Goal: Task Accomplishment & Management: Manage account settings

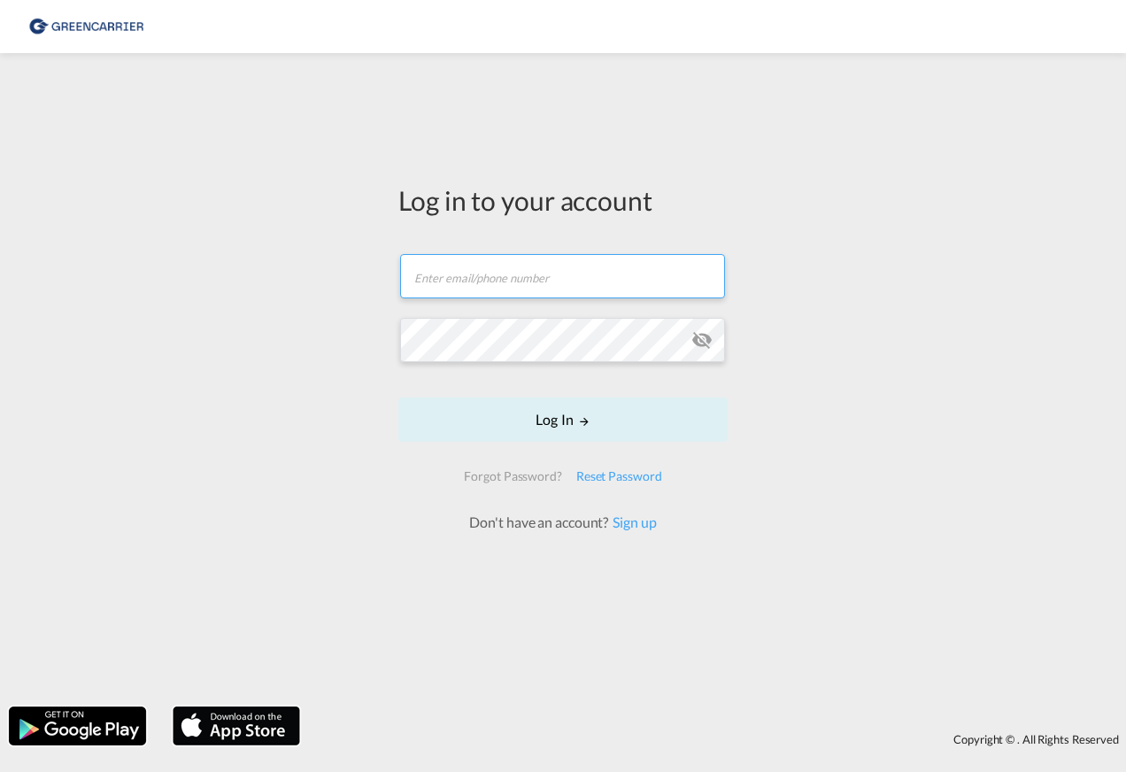
click at [468, 282] on input "text" at bounding box center [562, 276] width 325 height 44
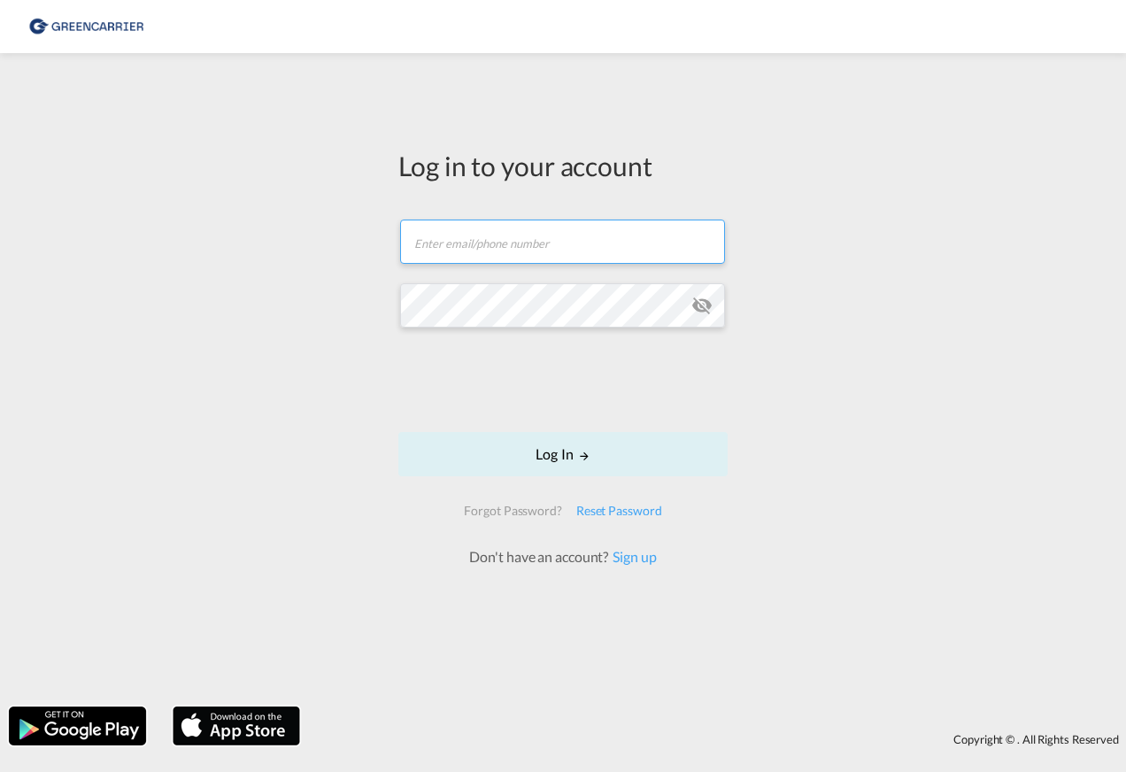
click at [463, 244] on input "text" at bounding box center [562, 241] width 325 height 44
type input "[PERSON_NAME][EMAIL_ADDRESS][PERSON_NAME][DOMAIN_NAME]"
click at [99, 31] on img at bounding box center [86, 27] width 119 height 40
